Goal: Task Accomplishment & Management: Complete application form

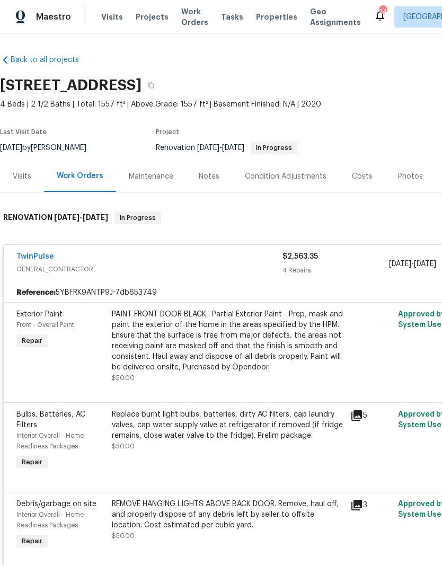
click at [38, 258] on link "TwinPulse" at bounding box center [35, 256] width 38 height 7
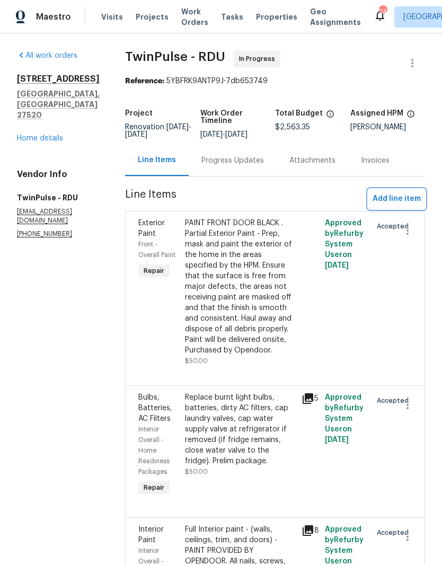
click at [413, 201] on span "Add line item" at bounding box center [396, 198] width 48 height 13
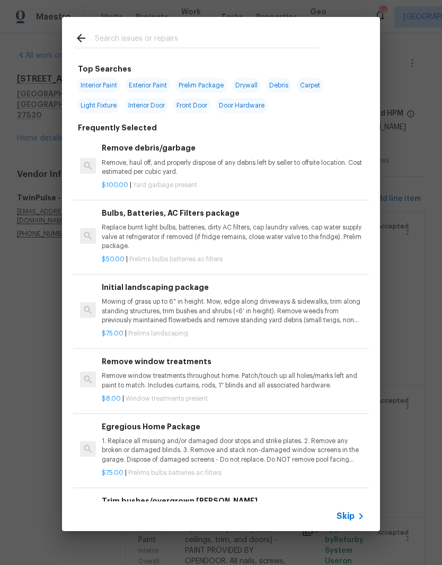
click at [174, 23] on div at bounding box center [197, 38] width 270 height 42
click at [203, 38] on input "text" at bounding box center [207, 40] width 225 height 16
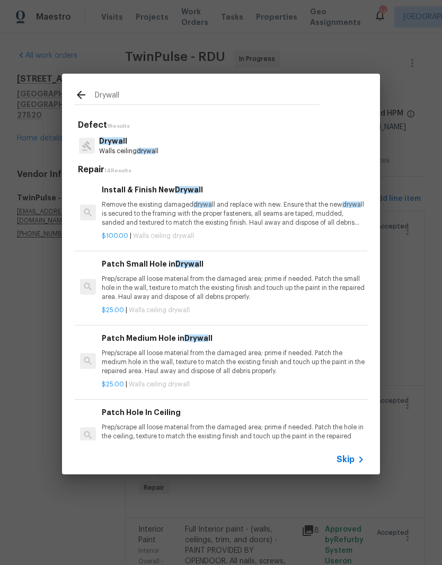
type input "Drywall"
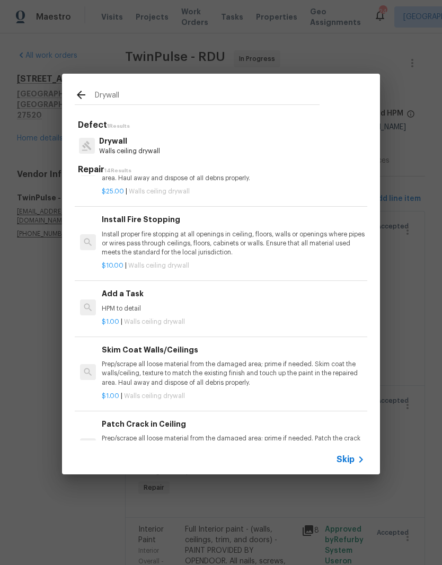
scroll to position [266, 0]
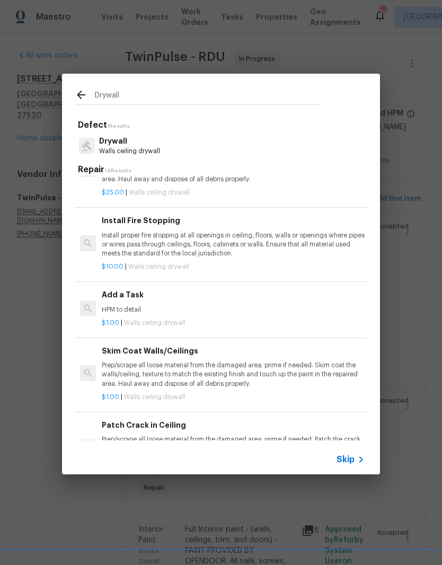
click at [196, 323] on p "$1.00 | Walls ceiling drywall" at bounding box center [233, 322] width 263 height 9
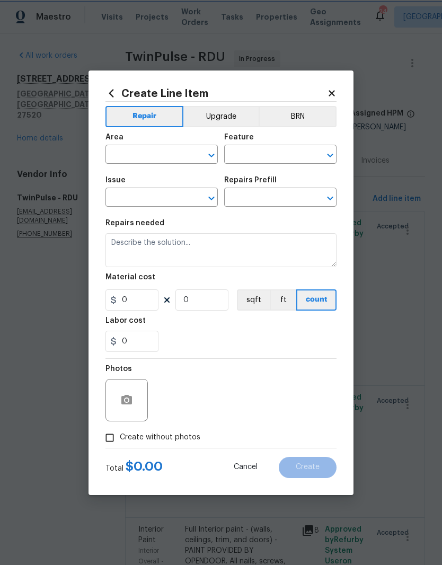
type input "Walls and Ceiling"
type input "Drywall"
type input "Add a Task $1.00"
type textarea "HPM to detail"
type input "1"
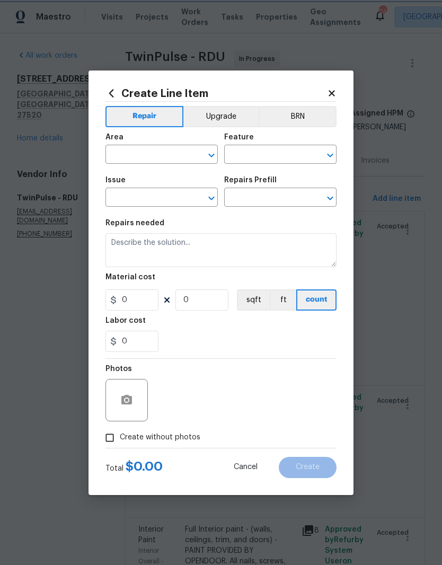
type input "1"
click at [149, 157] on input "text" at bounding box center [146, 155] width 83 height 16
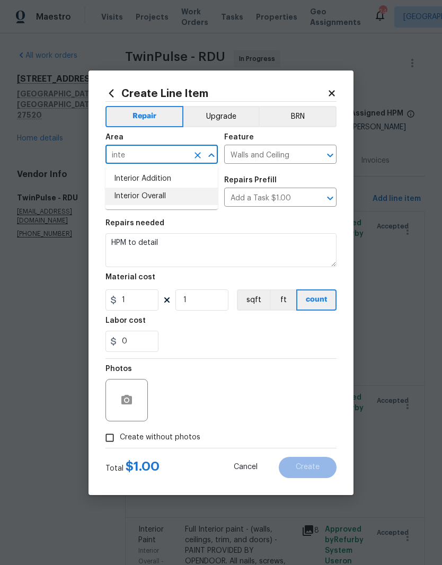
click at [189, 200] on li "Interior Overall" at bounding box center [161, 196] width 112 height 17
type input "Interior Overall"
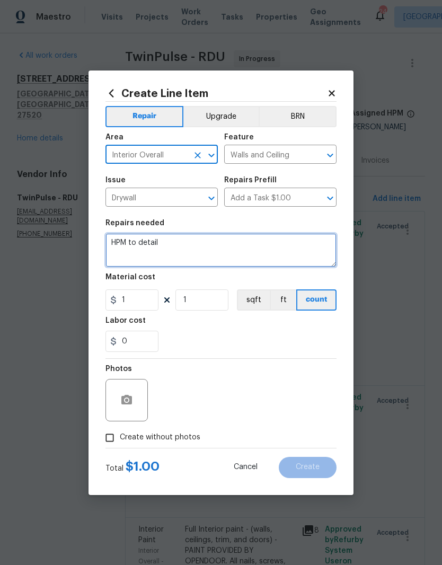
click at [188, 248] on textarea "HPM to detail" at bounding box center [220, 250] width 231 height 34
type textarea "H"
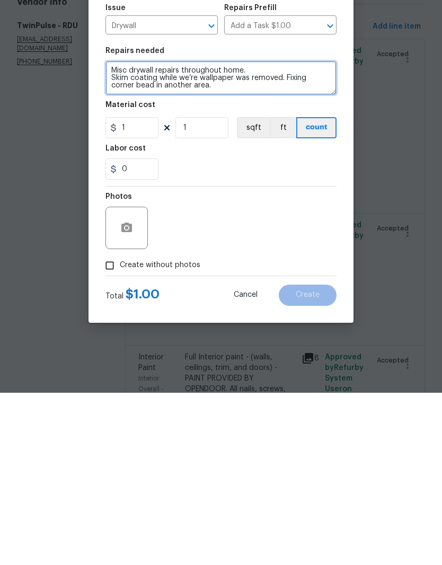
type textarea "Misc drywall repairs throughout home. Skim coating while we’re wallpaper was re…"
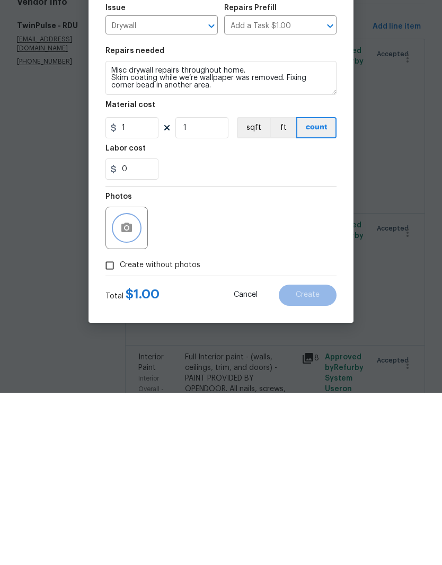
click at [137, 387] on button "button" at bounding box center [126, 399] width 25 height 25
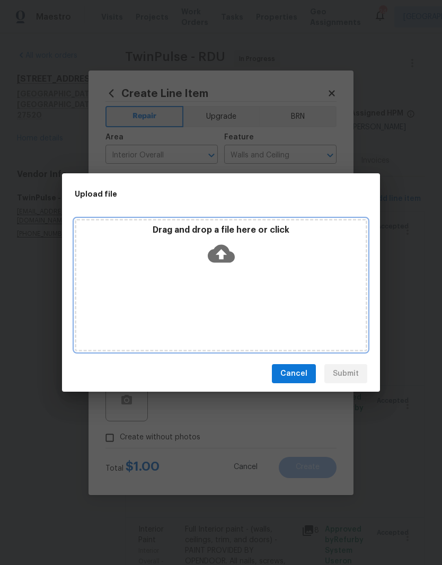
click at [176, 245] on div "Drag and drop a file here or click" at bounding box center [220, 248] width 289 height 46
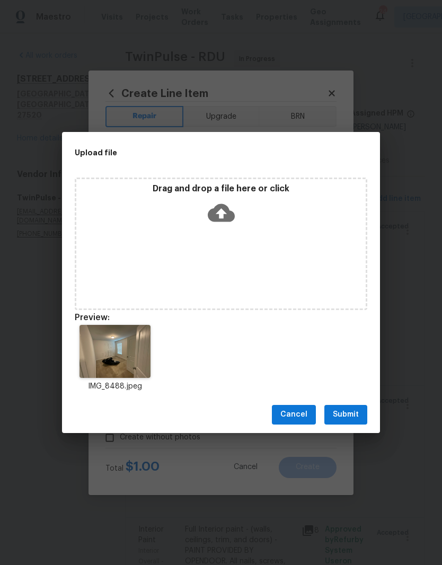
click at [358, 413] on span "Submit" at bounding box center [346, 414] width 26 height 13
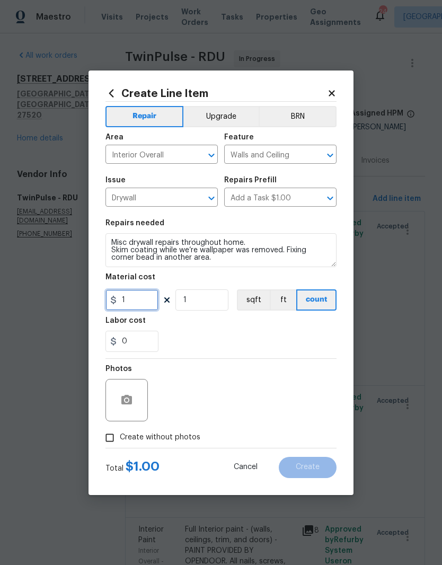
click at [138, 303] on input "1" at bounding box center [131, 299] width 53 height 21
type input "200"
click at [225, 336] on div "0" at bounding box center [220, 341] width 231 height 21
click at [320, 470] on button "Create" at bounding box center [308, 467] width 58 height 21
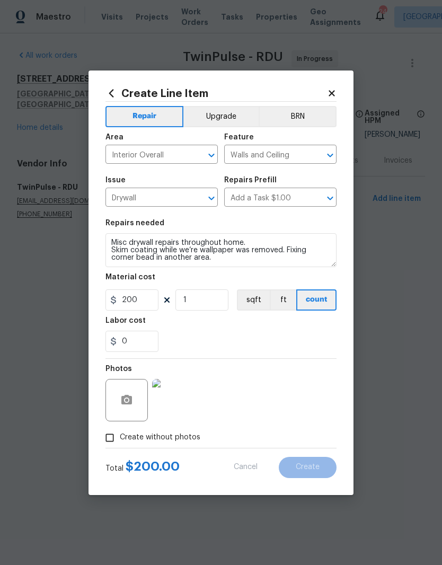
scroll to position [0, 0]
type input "0"
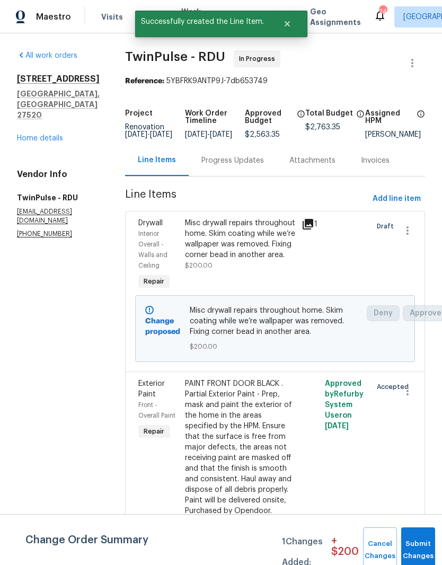
click at [411, 544] on button "Submit Changes" at bounding box center [418, 550] width 34 height 46
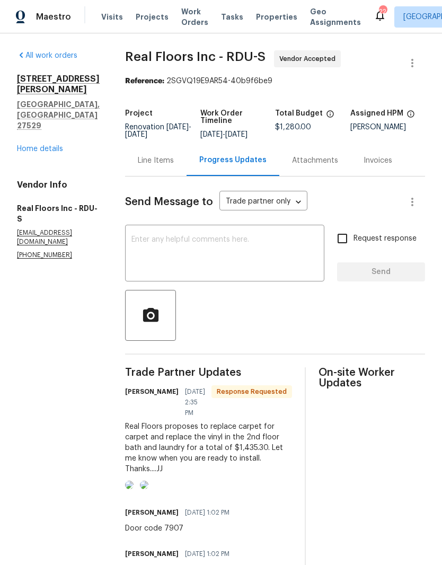
click at [46, 145] on link "Home details" at bounding box center [40, 148] width 46 height 7
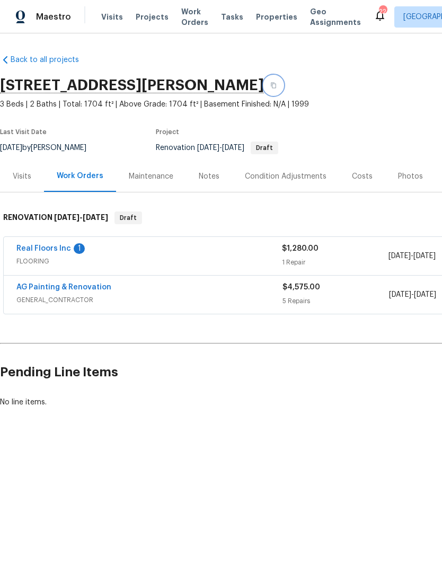
click at [270, 86] on icon "button" at bounding box center [273, 85] width 6 height 6
